Goal: Information Seeking & Learning: Learn about a topic

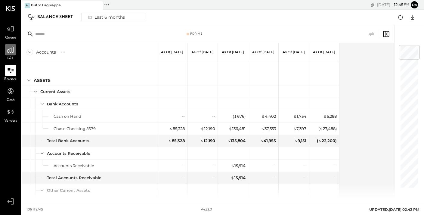
click at [7, 49] on icon at bounding box center [11, 50] width 8 height 8
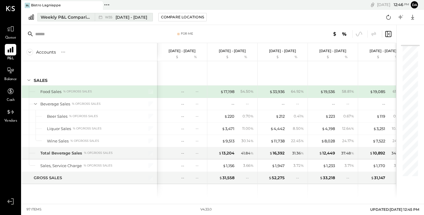
click at [125, 16] on span "[DATE] - [DATE]" at bounding box center [132, 17] width 32 height 6
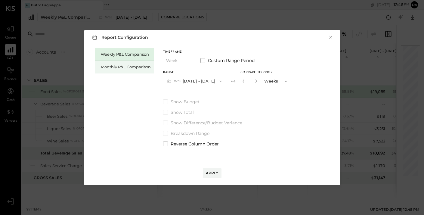
click at [121, 65] on div "Monthly P&L Comparison" at bounding box center [126, 67] width 50 height 6
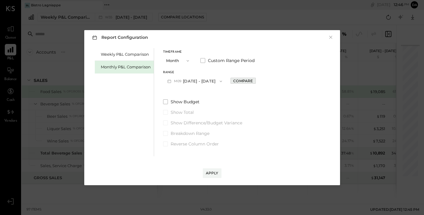
click at [236, 82] on div "Compare" at bounding box center [243, 80] width 20 height 5
click at [256, 80] on icon "button" at bounding box center [257, 81] width 2 height 3
type input "*"
click at [210, 176] on button "Apply" at bounding box center [212, 173] width 19 height 10
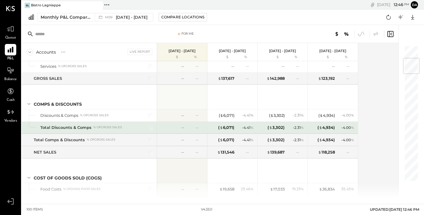
scroll to position [110, 0]
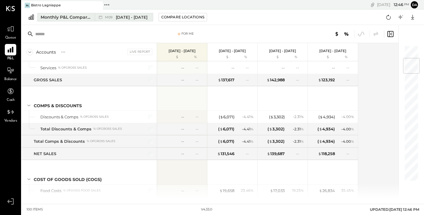
click at [137, 17] on span "[DATE] - [DATE]" at bounding box center [132, 17] width 32 height 6
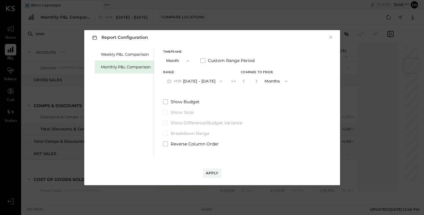
click at [274, 82] on button "Months" at bounding box center [277, 81] width 30 height 11
click at [255, 81] on icon "button" at bounding box center [257, 81] width 4 height 4
type input "*"
click at [211, 173] on div "Apply" at bounding box center [212, 172] width 13 height 5
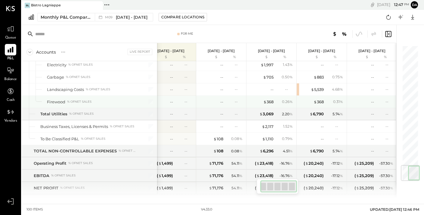
scroll to position [1024, 0]
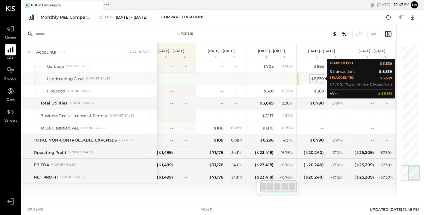
click at [318, 78] on div "$ 5,539" at bounding box center [317, 79] width 13 height 6
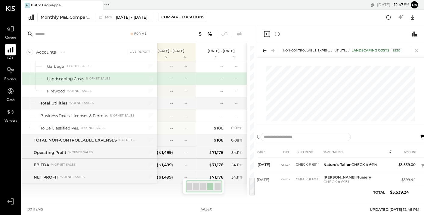
scroll to position [0, 7]
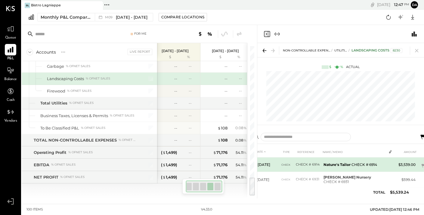
click at [340, 165] on b "Nature's Tailor" at bounding box center [337, 164] width 27 height 5
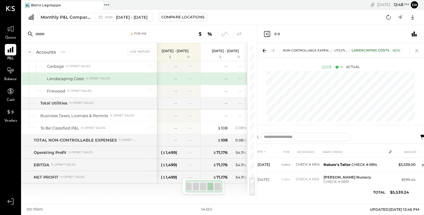
click at [418, 50] on icon at bounding box center [417, 50] width 8 height 8
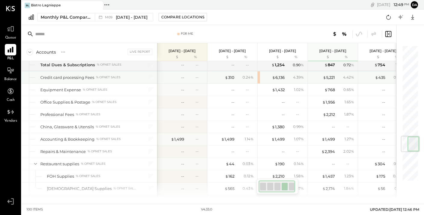
scroll to position [776, 0]
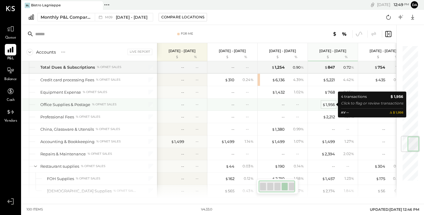
click at [332, 104] on div "$ 1,956" at bounding box center [329, 105] width 13 height 6
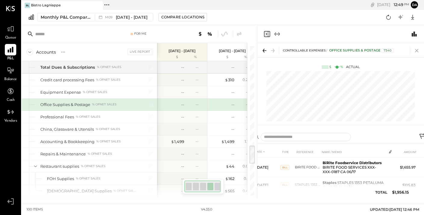
click at [416, 51] on icon at bounding box center [416, 50] width 3 height 3
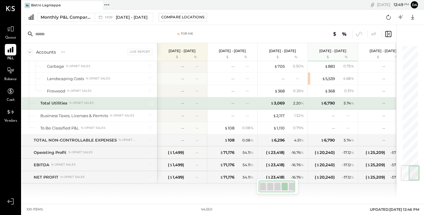
scroll to position [1022, 0]
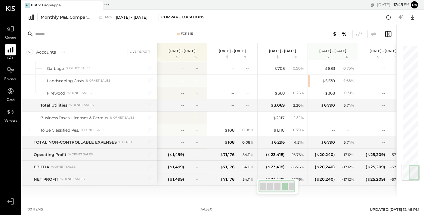
click at [336, 205] on div "100 items v 4.33.0 UPDATED: [DATE] 12:46 PM" at bounding box center [223, 209] width 403 height 11
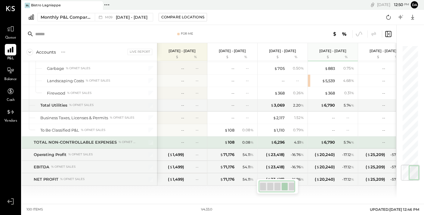
scroll to position [1024, 0]
